Goal: Information Seeking & Learning: Learn about a topic

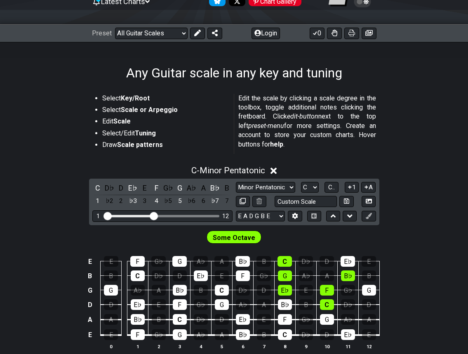
scroll to position [146, 0]
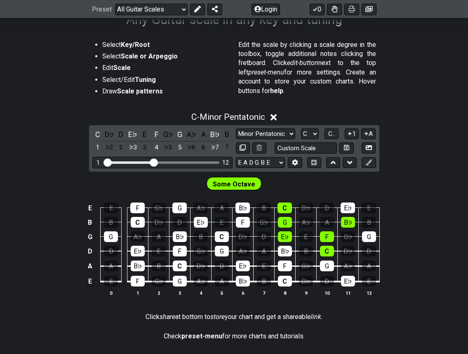
click at [232, 186] on span "Some Octave" at bounding box center [234, 184] width 42 height 12
click at [99, 131] on div "C" at bounding box center [97, 134] width 11 height 11
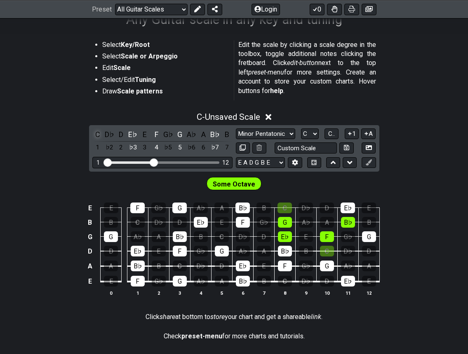
click at [99, 133] on div "C" at bounding box center [97, 134] width 11 height 11
click at [133, 132] on div "E♭" at bounding box center [132, 134] width 11 height 11
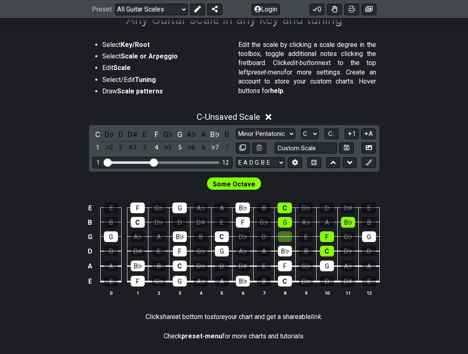
click at [133, 132] on div "D♯" at bounding box center [132, 134] width 11 height 11
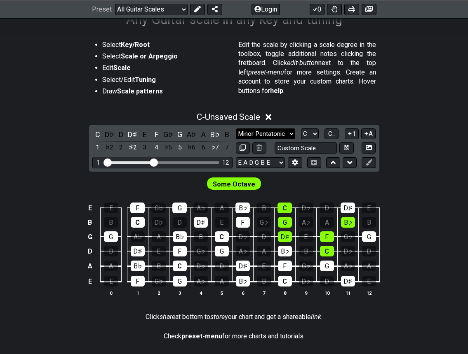
click at [242, 133] on select "Minor Pentatonic Root Minor Pentatonic Major Pentatonic Minor Blues Major Blues…" at bounding box center [265, 134] width 59 height 11
click at [236, 129] on select "Minor Pentatonic Root Minor Pentatonic Major Pentatonic Minor Blues Major Blues…" at bounding box center [265, 134] width 59 height 11
click at [264, 136] on select "Minor Pentatonic Root Minor Pentatonic Major Pentatonic Minor Blues Major Blues…" at bounding box center [265, 134] width 59 height 11
select select "Root"
click at [236, 129] on select "Minor Pentatonic Root Minor Pentatonic Major Pentatonic Minor Blues Major Blues…" at bounding box center [265, 134] width 59 height 11
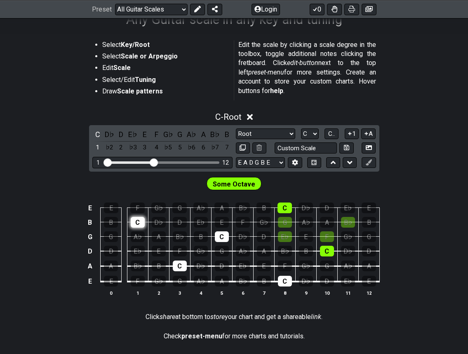
click at [135, 223] on div "C" at bounding box center [138, 222] width 14 height 11
click at [139, 224] on div "C" at bounding box center [138, 222] width 14 height 11
drag, startPoint x: 102, startPoint y: 164, endPoint x: 135, endPoint y: 163, distance: 33.4
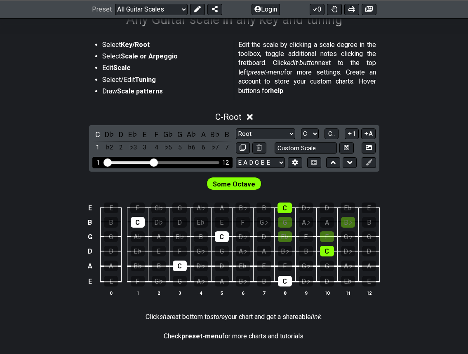
click at [135, 163] on div "1 12" at bounding box center [162, 162] width 140 height 11
drag, startPoint x: 151, startPoint y: 160, endPoint x: 162, endPoint y: 160, distance: 10.7
click at [162, 162] on input "Visible fret range" at bounding box center [162, 162] width 117 height 0
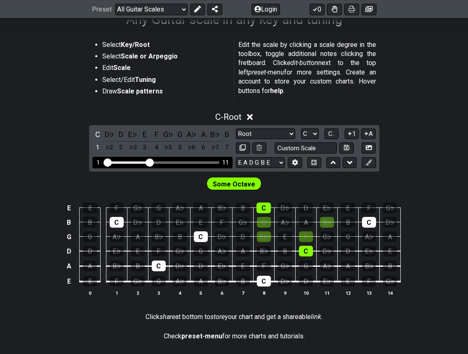
drag, startPoint x: 162, startPoint y: 160, endPoint x: 150, endPoint y: 162, distance: 12.1
click at [150, 162] on input "Visible fret range" at bounding box center [162, 162] width 117 height 0
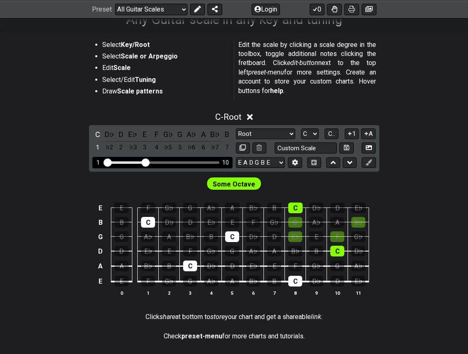
drag, startPoint x: 150, startPoint y: 162, endPoint x: 145, endPoint y: 162, distance: 4.9
click at [145, 162] on input "Visible fret range" at bounding box center [162, 162] width 117 height 0
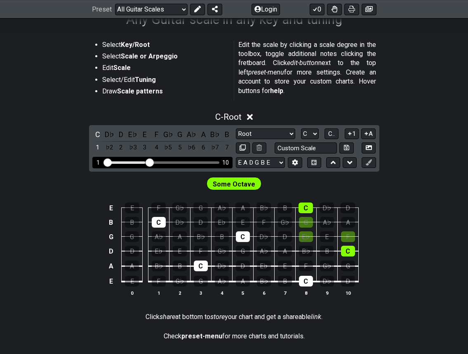
drag, startPoint x: 145, startPoint y: 162, endPoint x: 151, endPoint y: 162, distance: 5.8
click at [151, 162] on input "Visible fret range" at bounding box center [162, 162] width 117 height 0
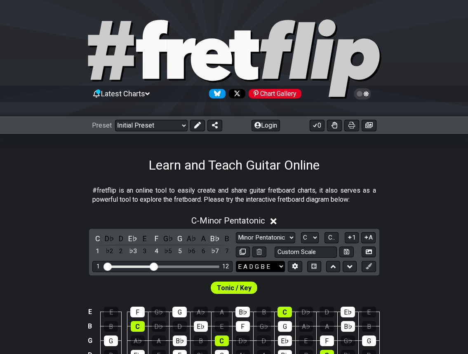
click at [267, 264] on select "E A D G B E E A D G B E E A D G B E B E A D F♯ B A D G C E A D A D G B E E♭ A♭ …" at bounding box center [260, 266] width 49 height 11
click at [236, 261] on select "E A D G B E E A D G B E E A D G B E B E A D F♯ B A D G C E A D A D G B E E♭ A♭ …" at bounding box center [260, 266] width 49 height 11
click at [275, 240] on select "Minor Pentatonic Click to edit Minor Pentatonic Major Pentatonic Minor Blues Ma…" at bounding box center [265, 237] width 59 height 11
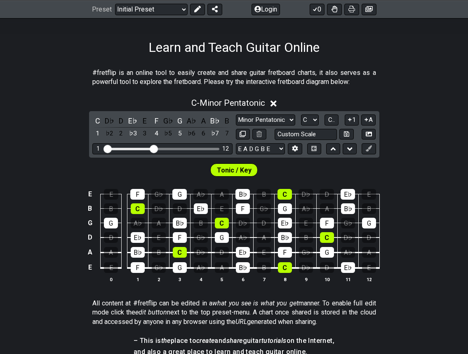
scroll to position [119, 0]
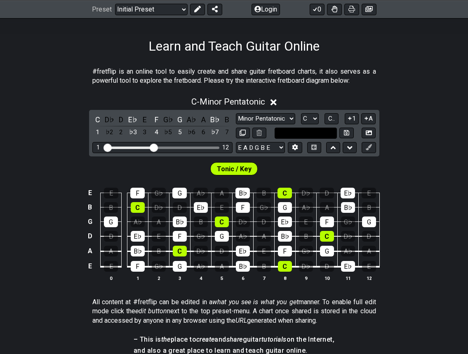
click at [281, 131] on input "text" at bounding box center [305, 133] width 63 height 11
type input "Custom Scale"
click at [306, 120] on select "A♭ A A♯ B♭ B C C♯ D♭ D D♯ E♭ E F F♯ G♭ G G♯" at bounding box center [310, 118] width 18 height 11
click at [336, 118] on button "C.." at bounding box center [331, 118] width 14 height 11
click at [331, 117] on span "1..7" at bounding box center [331, 118] width 10 height 7
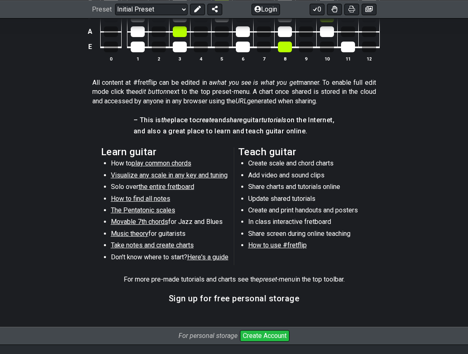
scroll to position [341, 0]
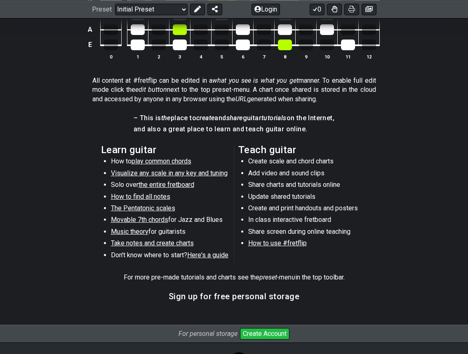
click at [150, 161] on span "play common chords" at bounding box center [161, 161] width 60 height 8
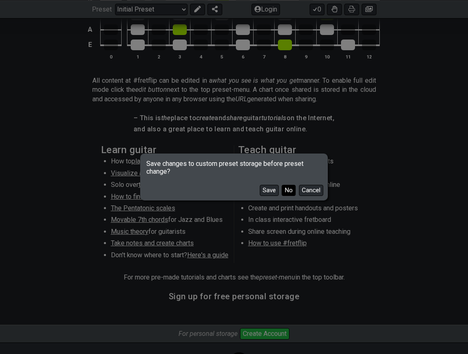
click at [294, 191] on button "No" at bounding box center [288, 190] width 14 height 11
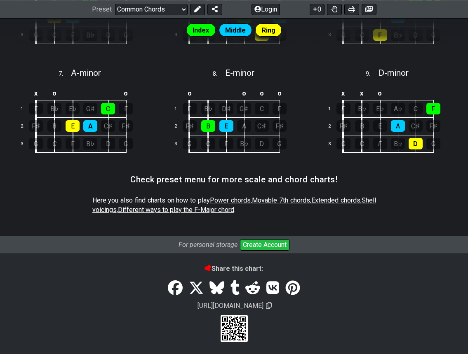
scroll to position [414, 0]
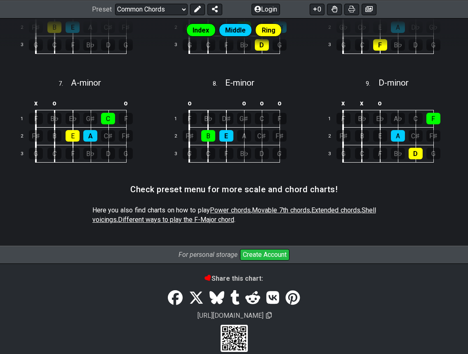
click at [220, 206] on span "Power chords" at bounding box center [230, 210] width 41 height 8
select select "/power-chords"
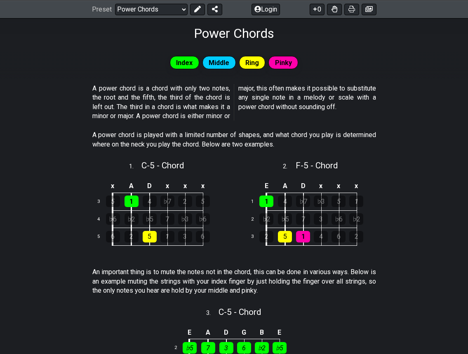
scroll to position [141, 0]
